Goal: Task Accomplishment & Management: Manage account settings

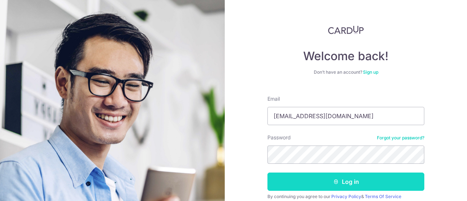
click at [355, 185] on button "Log in" at bounding box center [345, 181] width 157 height 18
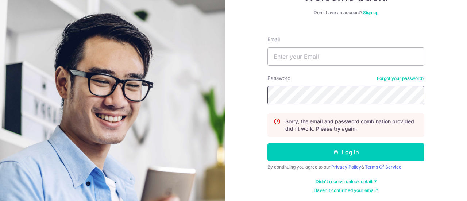
scroll to position [60, 0]
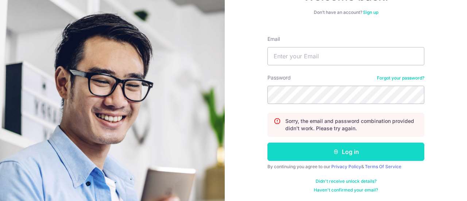
click at [398, 148] on button "Log in" at bounding box center [345, 152] width 157 height 18
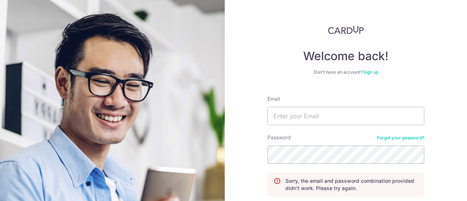
click at [401, 140] on link "Forgot your password?" at bounding box center [400, 138] width 47 height 6
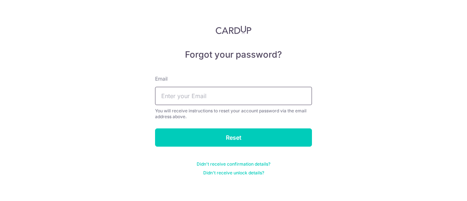
click at [212, 93] on input "text" at bounding box center [233, 96] width 157 height 18
type input "[EMAIL_ADDRESS][DOMAIN_NAME]"
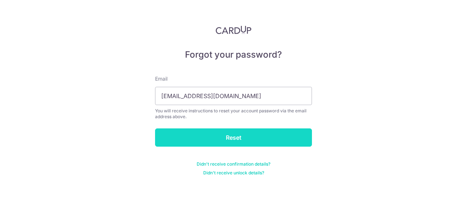
click at [240, 136] on input "Reset" at bounding box center [233, 137] width 157 height 18
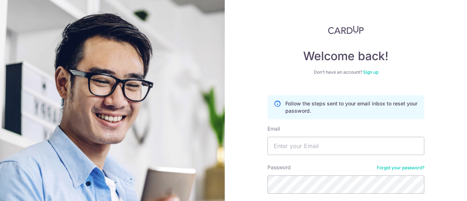
click at [237, 120] on div "Welcome back! Don’t have an account? Sign up Follow the steps sent to your emai…" at bounding box center [346, 100] width 242 height 201
click at [279, 146] on input "Email" at bounding box center [345, 146] width 157 height 18
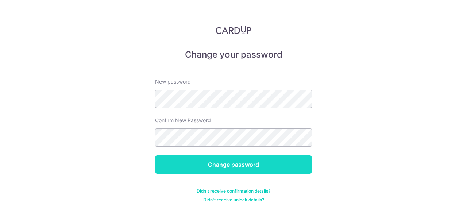
click at [265, 170] on input "Change password" at bounding box center [233, 164] width 157 height 18
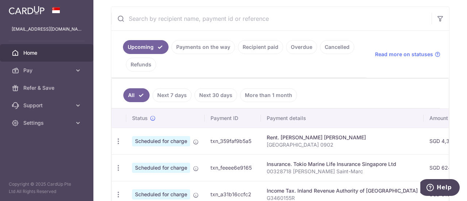
scroll to position [146, 0]
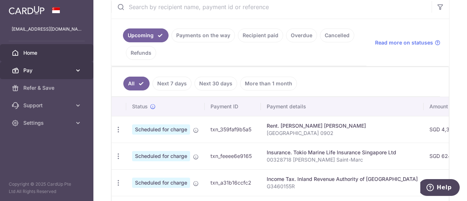
click at [39, 73] on span "Pay" at bounding box center [47, 70] width 48 height 7
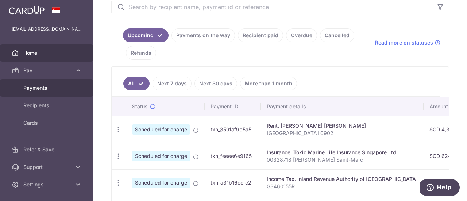
click at [40, 86] on span "Payments" at bounding box center [47, 87] width 48 height 7
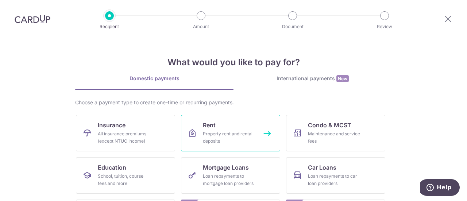
click at [227, 131] on div "Property rent and rental deposits" at bounding box center [229, 137] width 53 height 15
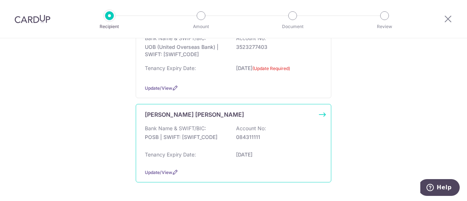
scroll to position [211, 0]
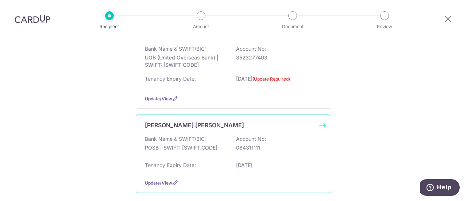
click at [228, 131] on div "[PERSON_NAME] [PERSON_NAME] Bank Name & SWIFT/BIC: POSB | SWIFT: [SWIFT_CODE] A…" at bounding box center [233, 154] width 195 height 78
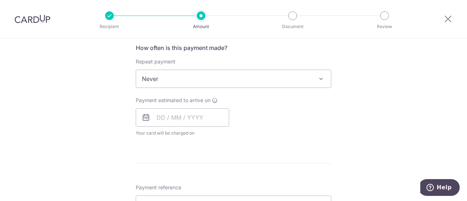
scroll to position [276, 0]
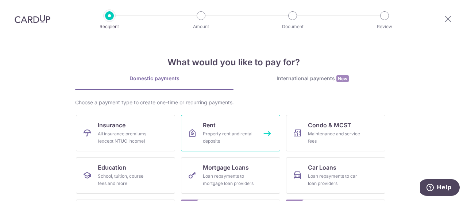
click at [231, 126] on link "Rent Property rent and rental deposits" at bounding box center [230, 133] width 99 height 36
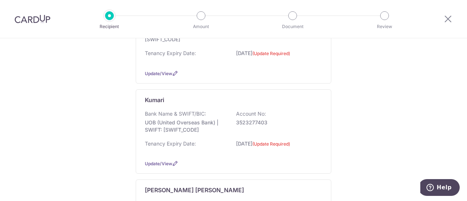
scroll to position [247, 0]
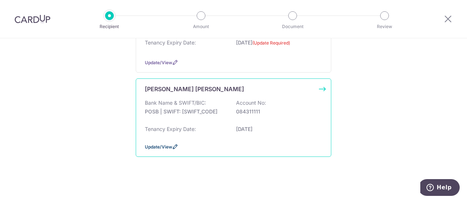
click at [165, 146] on span "Update/View" at bounding box center [158, 146] width 27 height 5
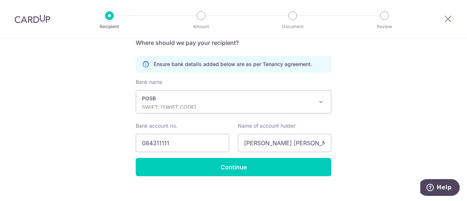
scroll to position [174, 0]
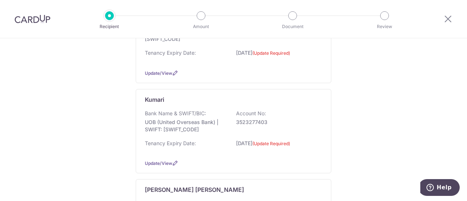
scroll to position [247, 0]
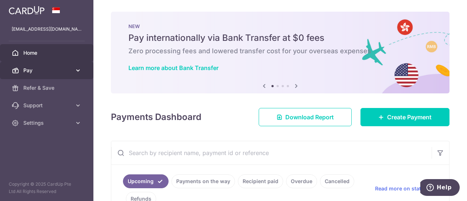
click at [35, 69] on span "Pay" at bounding box center [47, 70] width 48 height 7
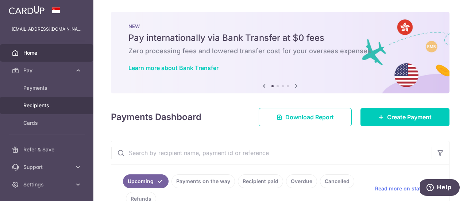
click at [36, 106] on span "Recipients" at bounding box center [47, 105] width 48 height 7
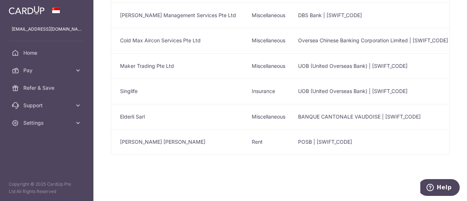
click at [129, 138] on td "[PERSON_NAME] [PERSON_NAME]" at bounding box center [178, 142] width 135 height 26
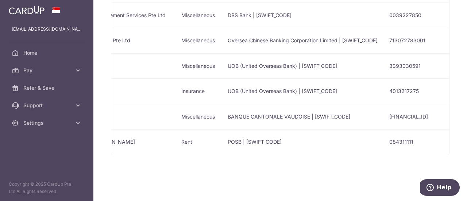
scroll to position [0, 263]
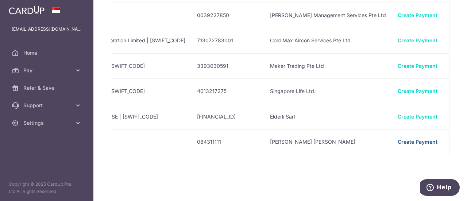
click at [398, 139] on link "Create Payment" at bounding box center [418, 142] width 40 height 6
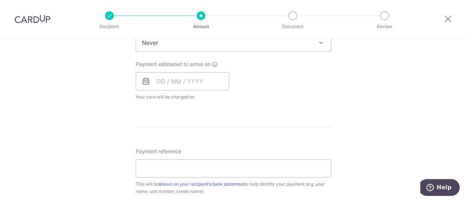
scroll to position [94, 0]
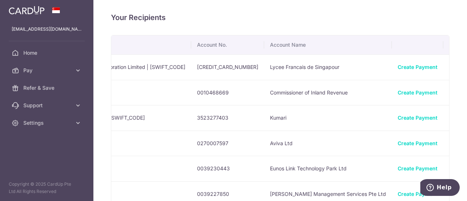
click at [452, 67] on icon "button" at bounding box center [456, 67] width 8 height 8
click at [459, 78] on div "Your Recipients Name Payment Type Bank Name & SWIFT/BIC Account No. Account Nam…" at bounding box center [279, 100] width 373 height 201
click at [452, 121] on icon "button" at bounding box center [456, 118] width 8 height 8
click at [454, 121] on div "Your Recipients Name Payment Type Bank Name & SWIFT/BIC Account No. Account Nam…" at bounding box center [279, 100] width 373 height 201
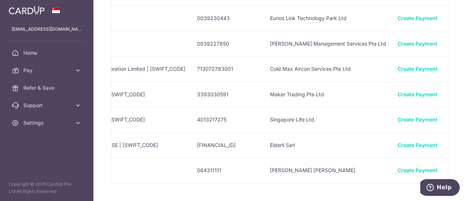
scroll to position [180, 0]
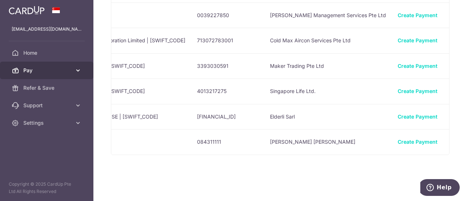
click at [27, 70] on span "Pay" at bounding box center [47, 70] width 48 height 7
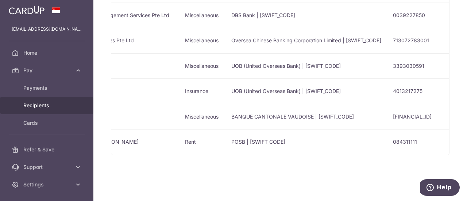
scroll to position [0, 0]
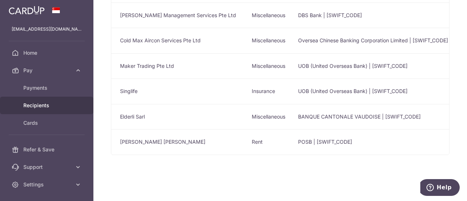
click at [139, 133] on td "[PERSON_NAME] [PERSON_NAME]" at bounding box center [178, 142] width 135 height 26
click at [143, 137] on td "[PERSON_NAME] [PERSON_NAME]" at bounding box center [178, 142] width 135 height 26
click at [314, 136] on td "POSB | [SWIFT_CODE]" at bounding box center [373, 142] width 162 height 26
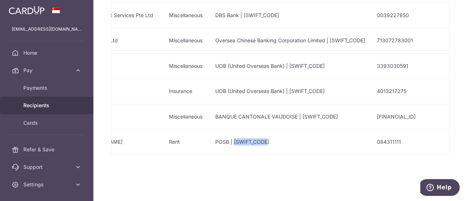
scroll to position [0, 203]
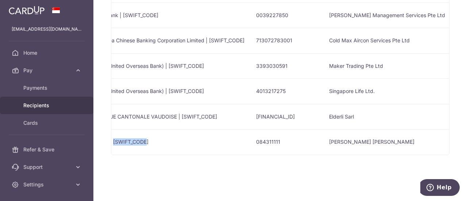
click at [457, 139] on link "Create Payment" at bounding box center [477, 142] width 40 height 6
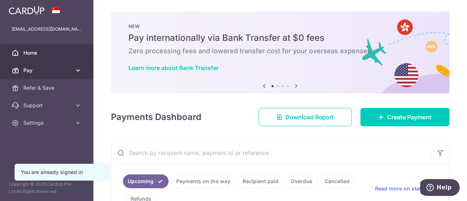
click at [30, 70] on span "Pay" at bounding box center [47, 70] width 48 height 7
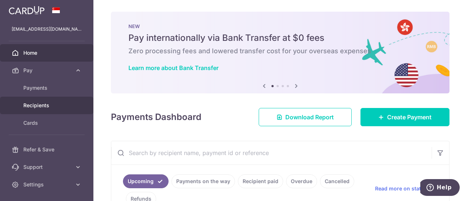
click at [39, 105] on span "Recipients" at bounding box center [47, 105] width 48 height 7
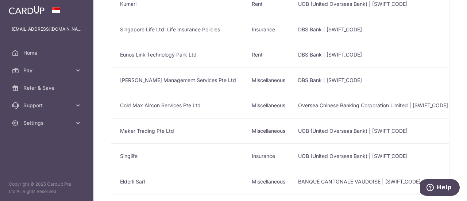
scroll to position [146, 0]
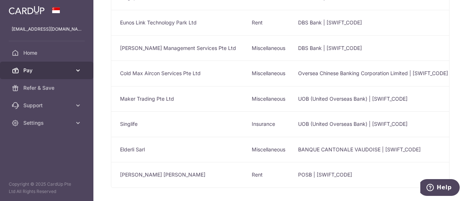
click at [67, 73] on span "Pay" at bounding box center [47, 70] width 48 height 7
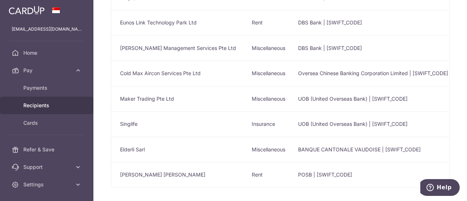
drag, startPoint x: 103, startPoint y: 7, endPoint x: 110, endPoint y: 2, distance: 8.4
click at [103, 7] on div "Your Recipients Name Payment Type Bank Name & SWIFT/BIC Account No. Account Nam…" at bounding box center [279, 100] width 373 height 201
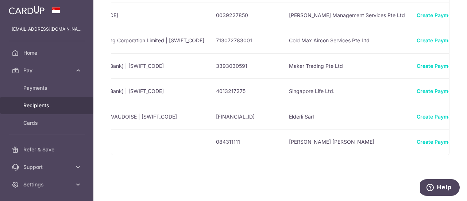
scroll to position [0, 263]
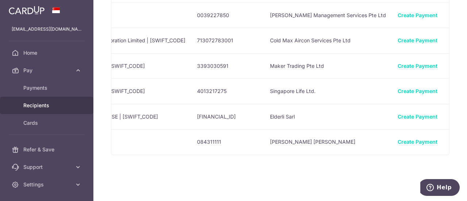
drag, startPoint x: 104, startPoint y: 35, endPoint x: 114, endPoint y: 5, distance: 30.7
click at [104, 35] on div "Your Recipients Name Payment Type Bank Name & SWIFT/BIC Account No. Account Nam…" at bounding box center [279, 100] width 373 height 201
click at [449, 143] on div "View/Edit Linked Payments" at bounding box center [455, 141] width 13 height 13
click at [452, 139] on icon "button" at bounding box center [456, 142] width 8 height 8
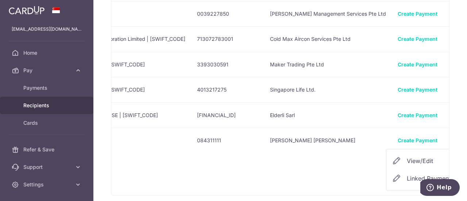
click at [105, 20] on div "Your Recipients Name Payment Type Bank Name & SWIFT/BIC Account No. Account Nam…" at bounding box center [279, 100] width 373 height 201
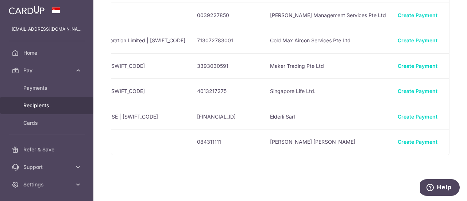
click at [400, 142] on div "Create Payment" at bounding box center [418, 141] width 40 height 7
click at [452, 140] on icon "button" at bounding box center [456, 142] width 8 height 8
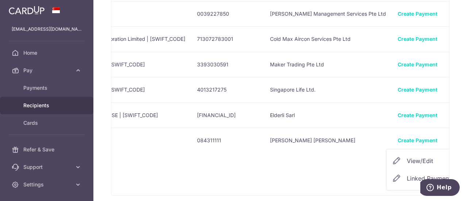
click at [407, 163] on span "View/Edit" at bounding box center [432, 160] width 50 height 9
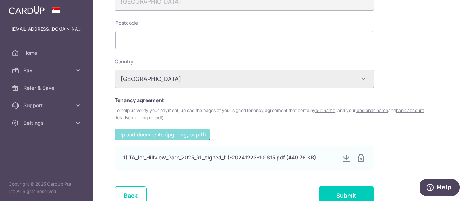
scroll to position [292, 0]
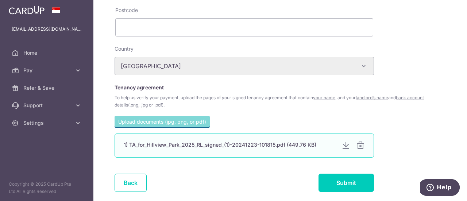
click at [346, 148] on div at bounding box center [345, 145] width 9 height 9
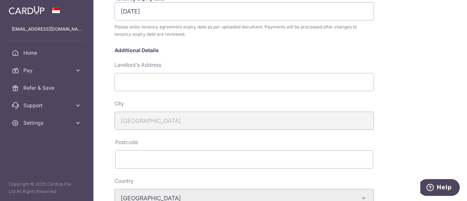
scroll to position [146, 0]
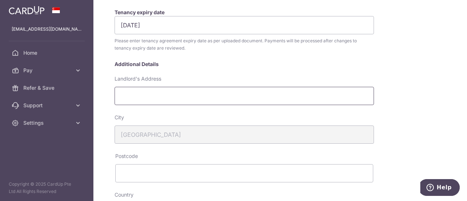
click at [219, 101] on input "Landlord's Address" at bounding box center [244, 96] width 259 height 18
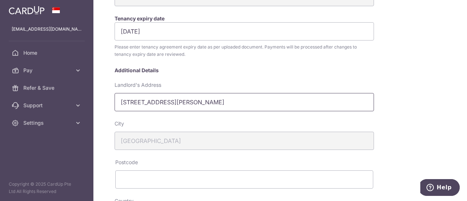
scroll to position [139, 0]
type input "[STREET_ADDRESS][PERSON_NAME]"
click at [431, 143] on div "My recipients LEE PEIR CHIH LEE PEIR CHIH Account Details POSB Australia & New …" at bounding box center [324, 112] width 427 height 481
click at [216, 185] on input "text" at bounding box center [244, 180] width 258 height 18
type input "689093"
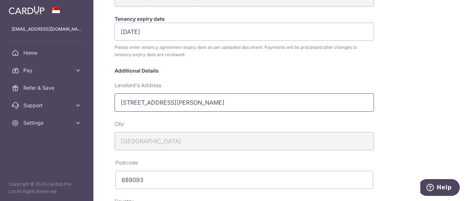
click at [252, 103] on input "20 Chua Chu Kang Street 64, #07-04" at bounding box center [244, 102] width 259 height 18
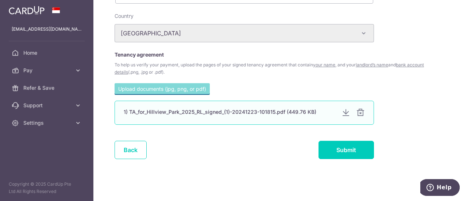
scroll to position [325, 0]
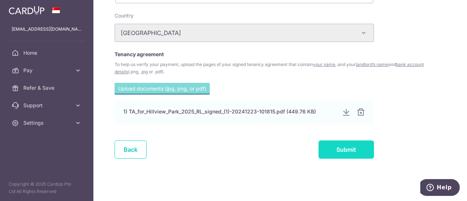
click at [333, 151] on input "Submit" at bounding box center [345, 149] width 55 height 18
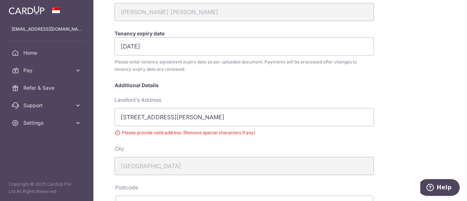
scroll to position [108, 0]
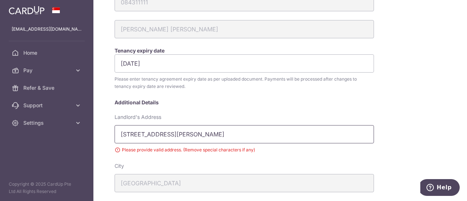
click at [206, 135] on input "[STREET_ADDRESS][PERSON_NAME]" at bounding box center [244, 134] width 259 height 18
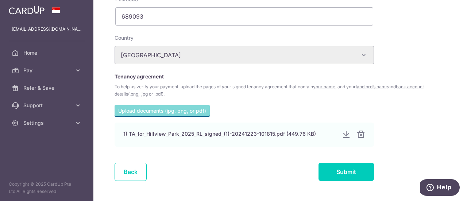
scroll to position [335, 0]
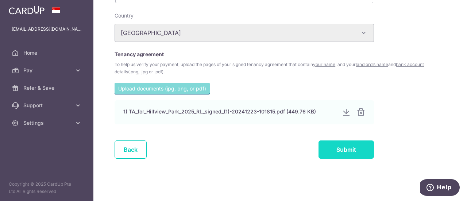
type input "[STREET_ADDRESS][PERSON_NAME], 07-04"
click at [336, 153] on input "Submit" at bounding box center [345, 149] width 55 height 18
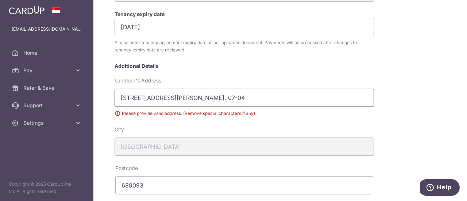
click at [200, 98] on input "20 Chua Chu Kang Street 64, 07-04" at bounding box center [244, 98] width 259 height 18
click at [201, 97] on input "20 Chua Chu Kang Street 64, 07-04" at bounding box center [244, 98] width 259 height 18
click at [212, 95] on input "20 Chua Chu Kang Street 64. 07-04" at bounding box center [244, 98] width 259 height 18
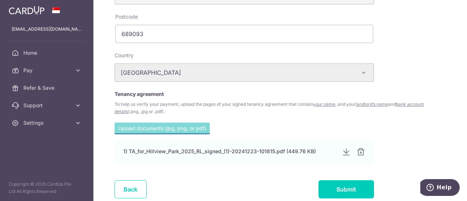
scroll to position [326, 0]
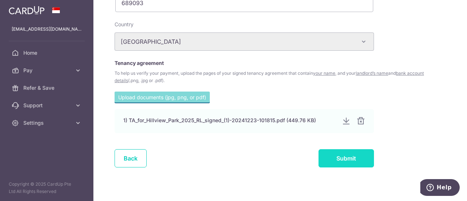
type input "20 Chua Chu Kang Street 64. 07-04"
click at [340, 163] on input "Submit" at bounding box center [345, 158] width 55 height 18
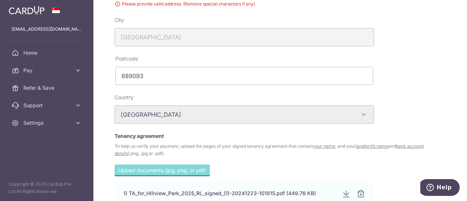
scroll to position [108, 0]
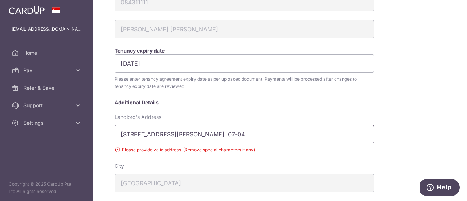
click at [203, 135] on input "20 Chua Chu Kang Street 64. 07-04" at bounding box center [244, 134] width 259 height 18
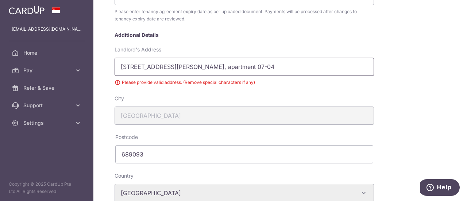
scroll to position [290, 0]
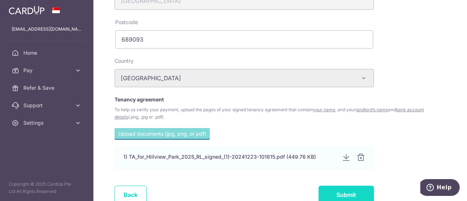
type input "[STREET_ADDRESS][PERSON_NAME], apartment 07-04"
click at [340, 197] on input "Submit" at bounding box center [345, 195] width 55 height 18
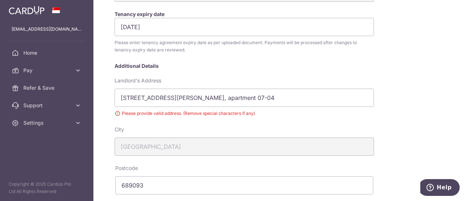
scroll to position [181, 0]
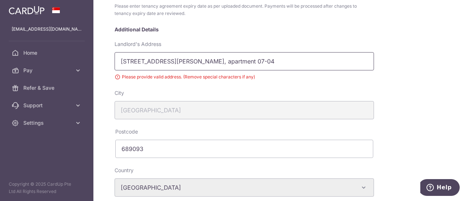
click at [205, 62] on input "[STREET_ADDRESS][PERSON_NAME], apartment 07-04" at bounding box center [244, 61] width 259 height 18
click at [242, 61] on input "[STREET_ADDRESS][GEOGRAPHIC_DATA][PERSON_NAME] 07-04" at bounding box center [244, 61] width 259 height 18
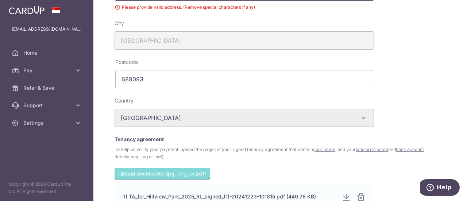
scroll to position [326, 0]
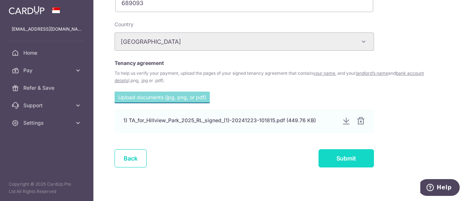
type input "20 Chua Chu Kang Street 64 Apartment 0704"
click at [357, 155] on input "Submit" at bounding box center [345, 158] width 55 height 18
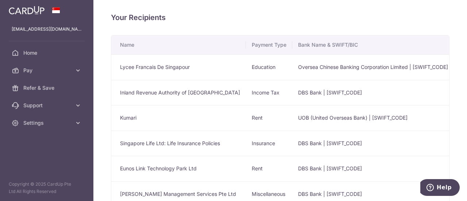
scroll to position [180, 0]
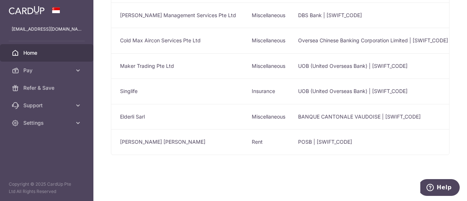
click at [24, 54] on span "Home" at bounding box center [47, 52] width 48 height 7
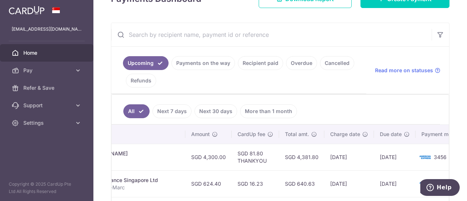
scroll to position [15, 0]
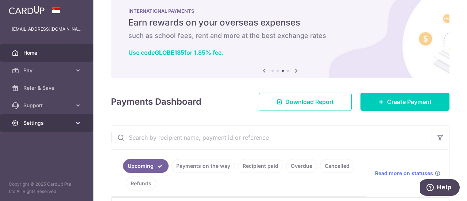
click at [26, 122] on span "Settings" at bounding box center [47, 122] width 48 height 7
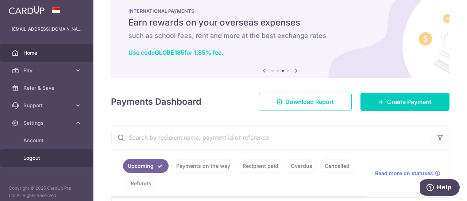
click at [35, 159] on span "Logout" at bounding box center [47, 157] width 48 height 7
